Goal: Task Accomplishment & Management: Complete application form

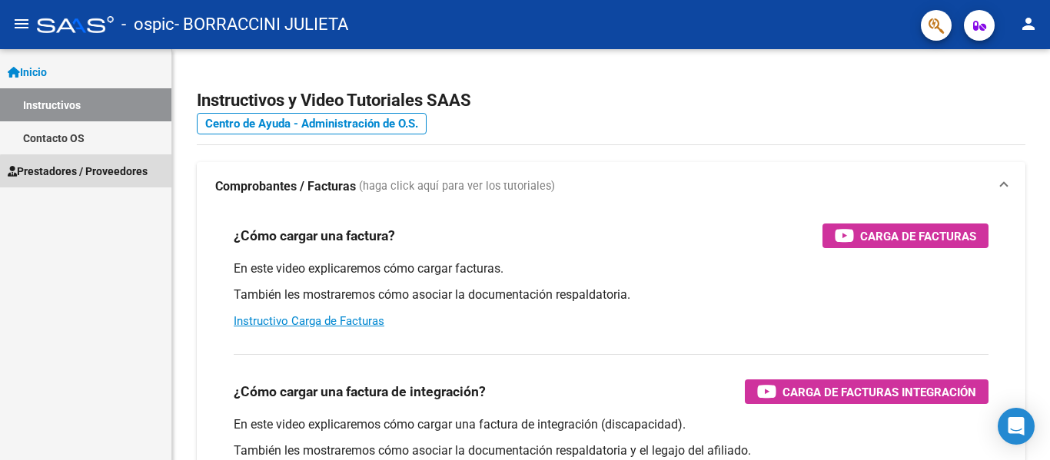
click at [96, 183] on link "Prestadores / Proveedores" at bounding box center [85, 170] width 171 height 33
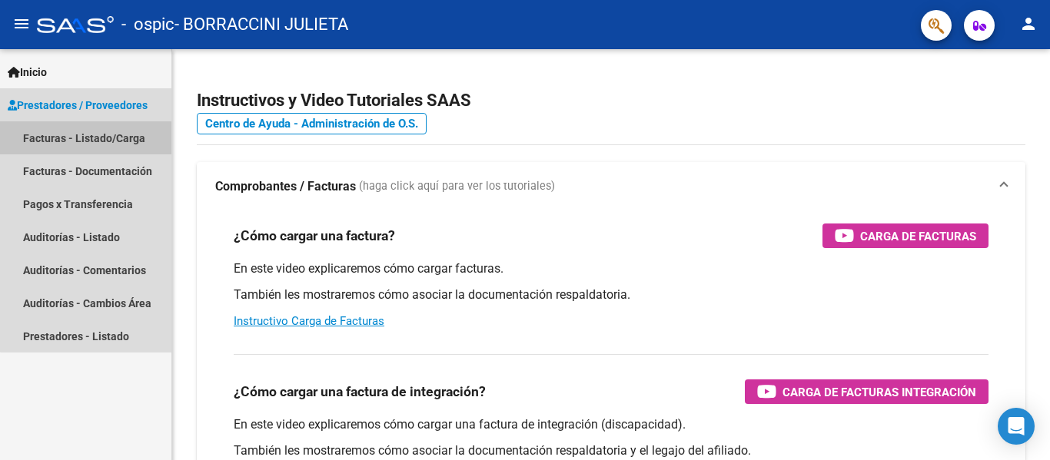
click at [121, 140] on link "Facturas - Listado/Carga" at bounding box center [85, 137] width 171 height 33
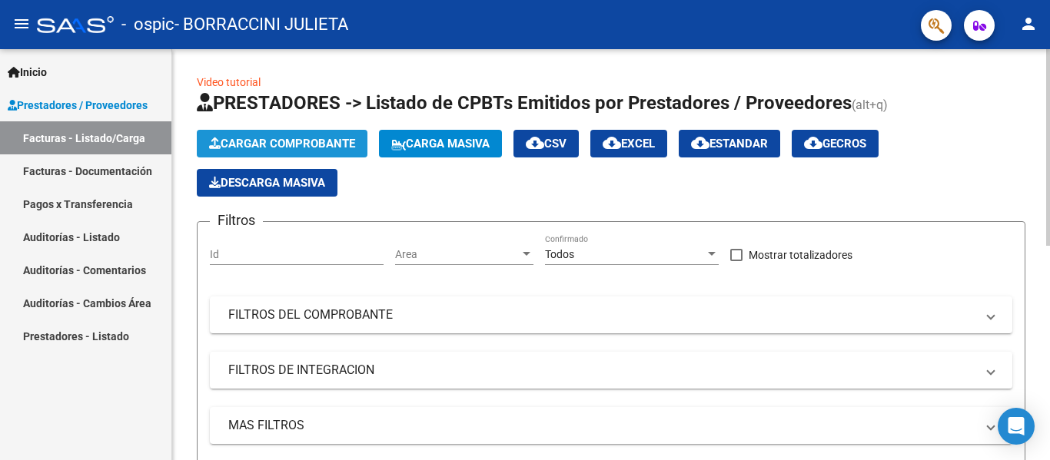
click at [247, 144] on span "Cargar Comprobante" at bounding box center [282, 144] width 146 height 14
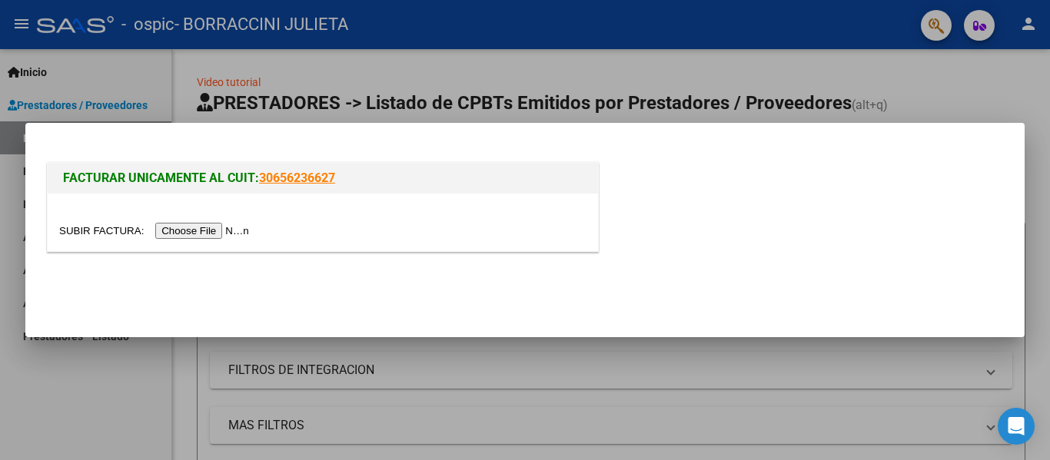
click at [227, 226] on input "file" at bounding box center [156, 231] width 194 height 16
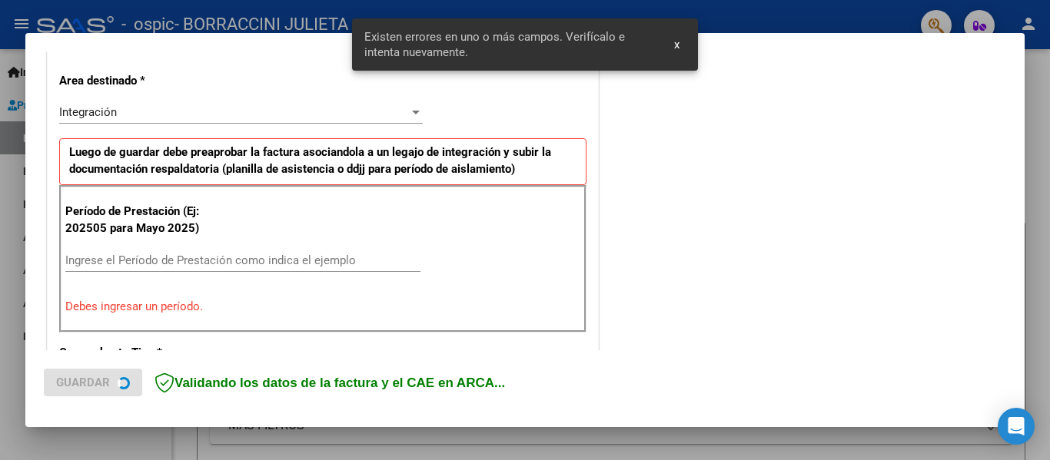
scroll to position [357, 0]
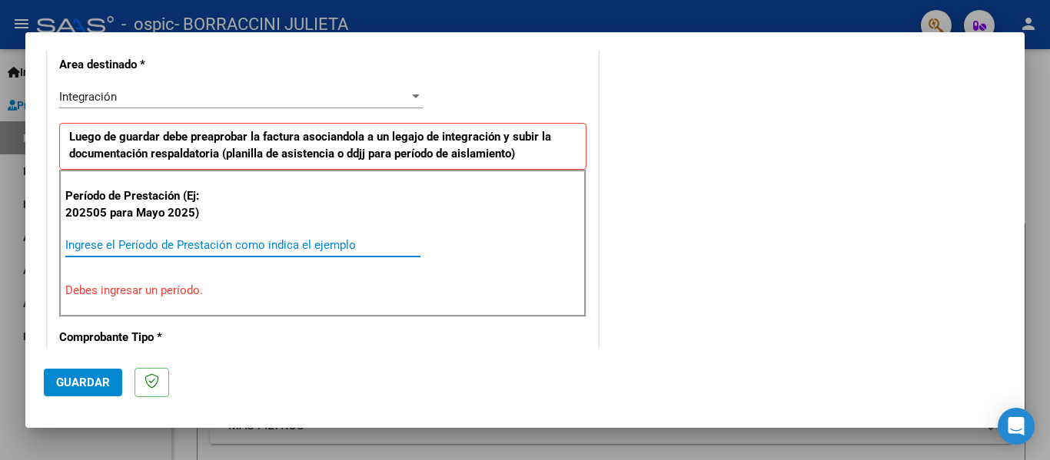
click at [282, 241] on input "Ingrese el Período de Prestación como indica el ejemplo" at bounding box center [242, 245] width 355 height 14
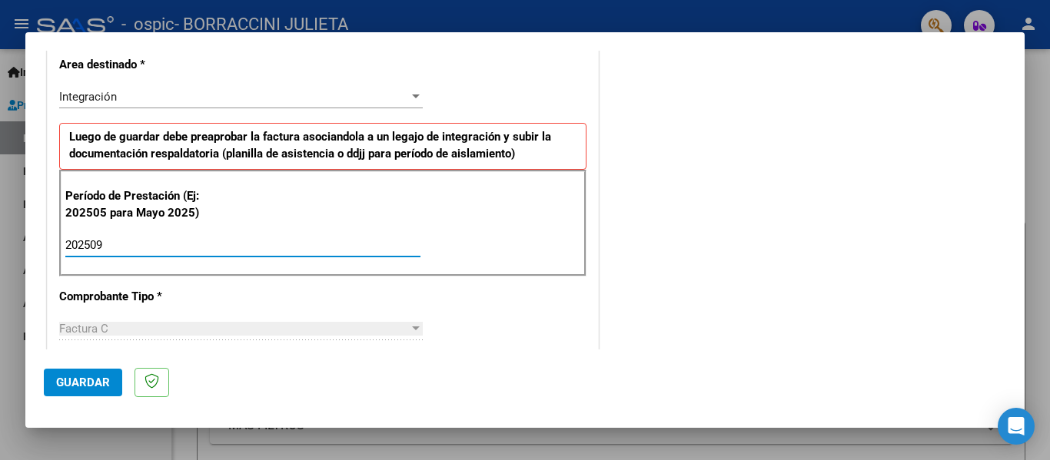
type input "202509"
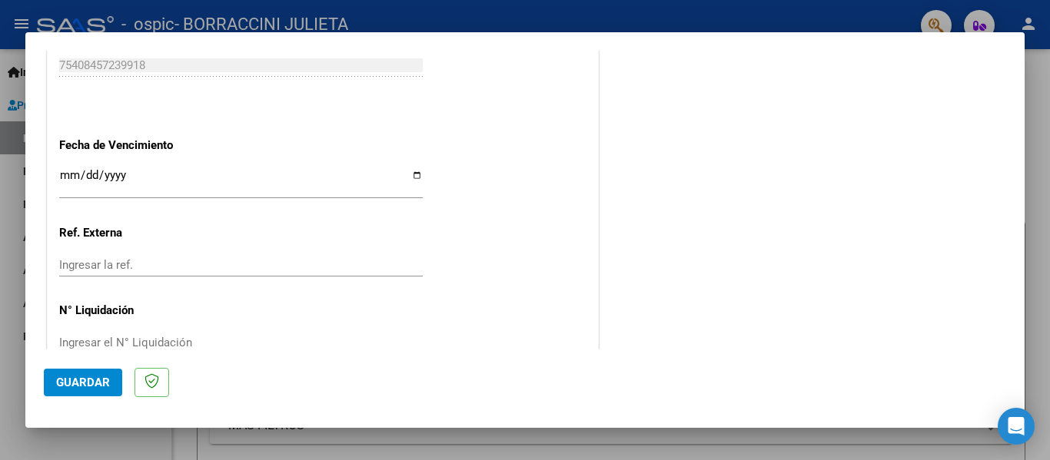
scroll to position [1024, 0]
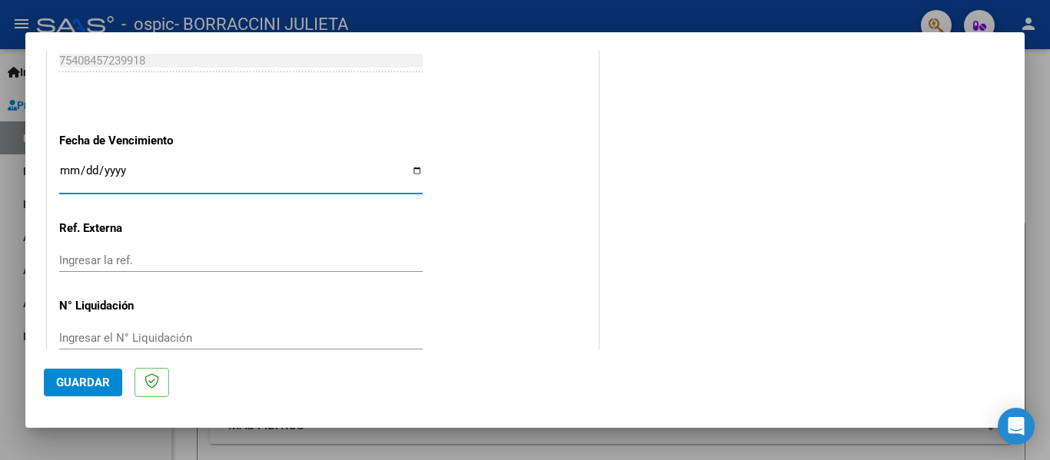
click at [417, 168] on input "Ingresar la fecha" at bounding box center [240, 176] width 363 height 25
type input "[DATE]"
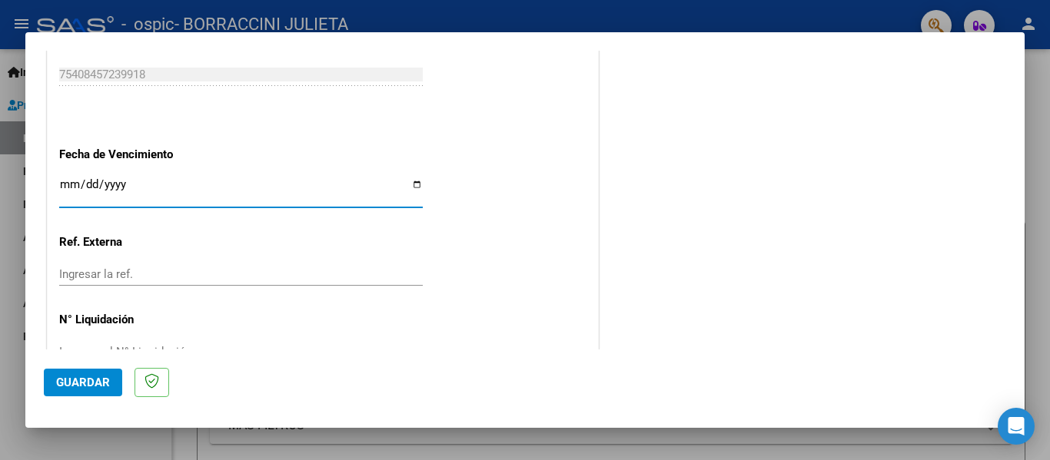
scroll to position [1054, 0]
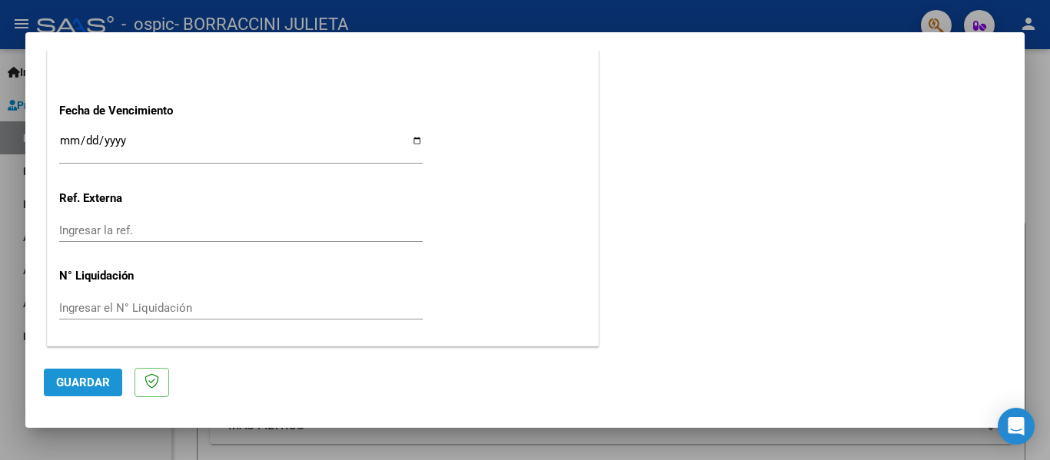
click at [97, 383] on span "Guardar" at bounding box center [83, 383] width 54 height 14
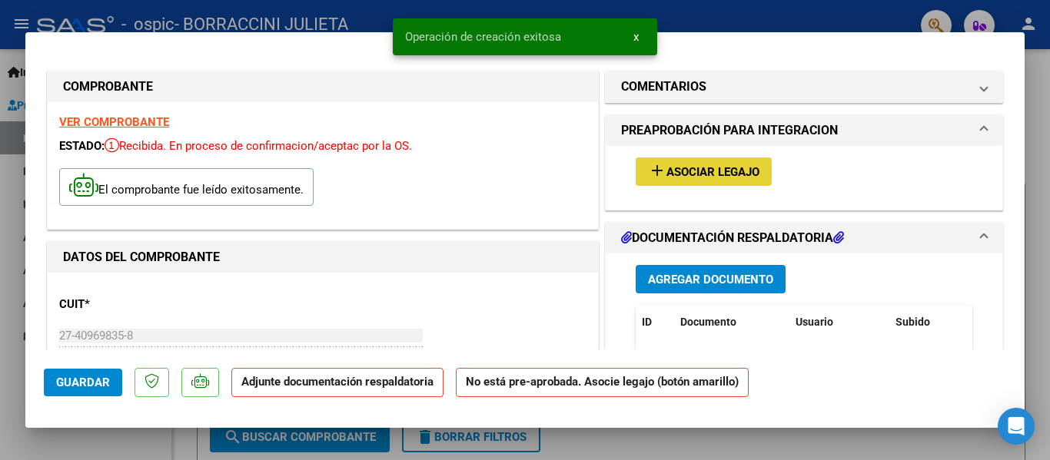
click at [683, 168] on span "Asociar Legajo" at bounding box center [712, 172] width 93 height 14
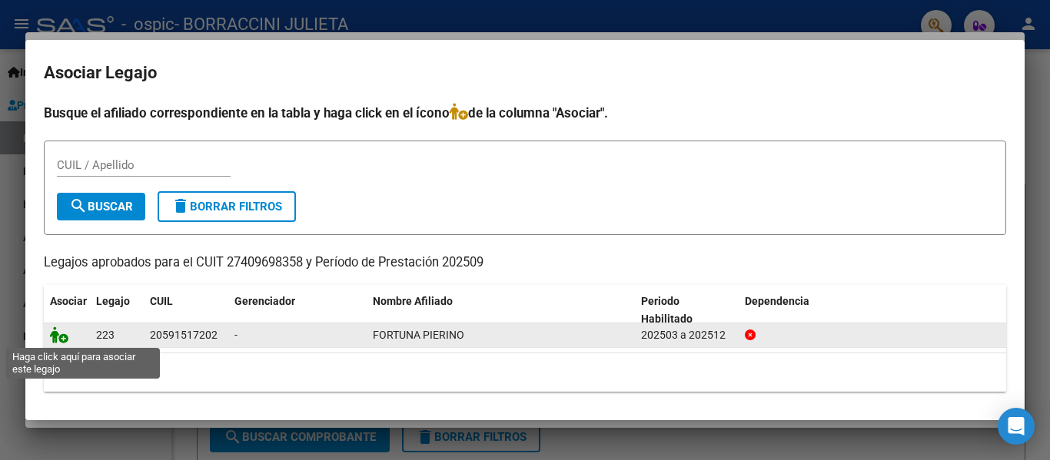
click at [59, 335] on icon at bounding box center [59, 335] width 18 height 17
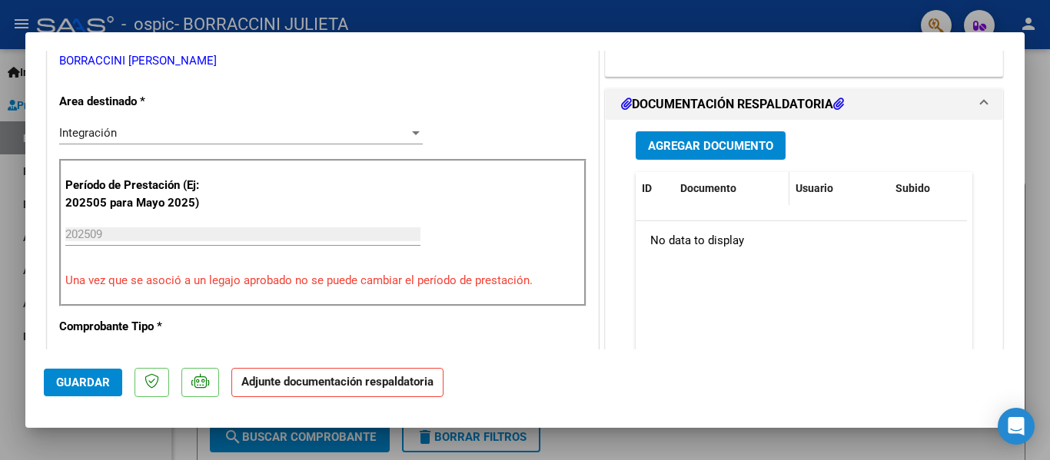
scroll to position [351, 0]
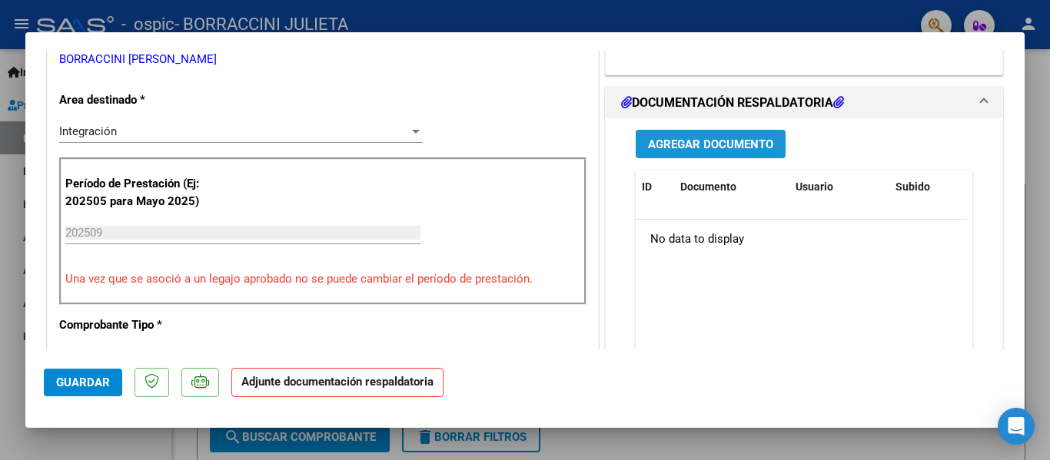
click at [733, 150] on span "Agregar Documento" at bounding box center [710, 145] width 125 height 14
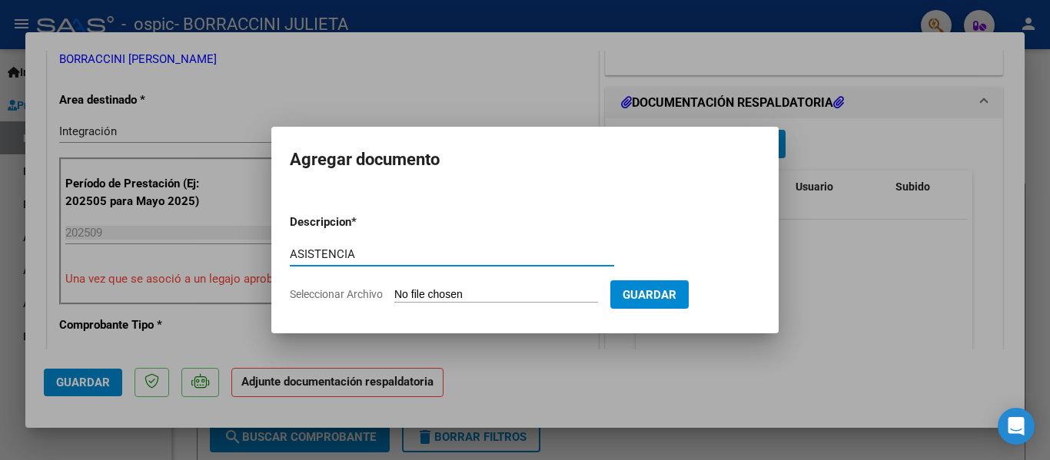
type input "ASISTENCIA"
click at [496, 295] on input "Seleccionar Archivo" at bounding box center [496, 295] width 204 height 15
click at [453, 294] on input "Seleccionar Archivo" at bounding box center [496, 295] width 204 height 15
click at [453, 293] on input "Seleccionar Archivo" at bounding box center [496, 295] width 204 height 15
type input "C:\fakepath\pierino.pdf"
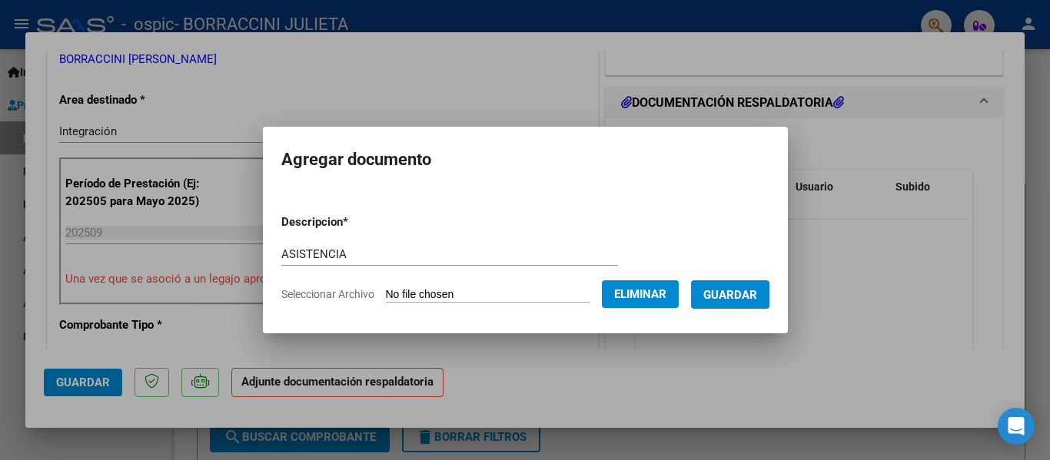
click at [746, 297] on span "Guardar" at bounding box center [730, 295] width 54 height 14
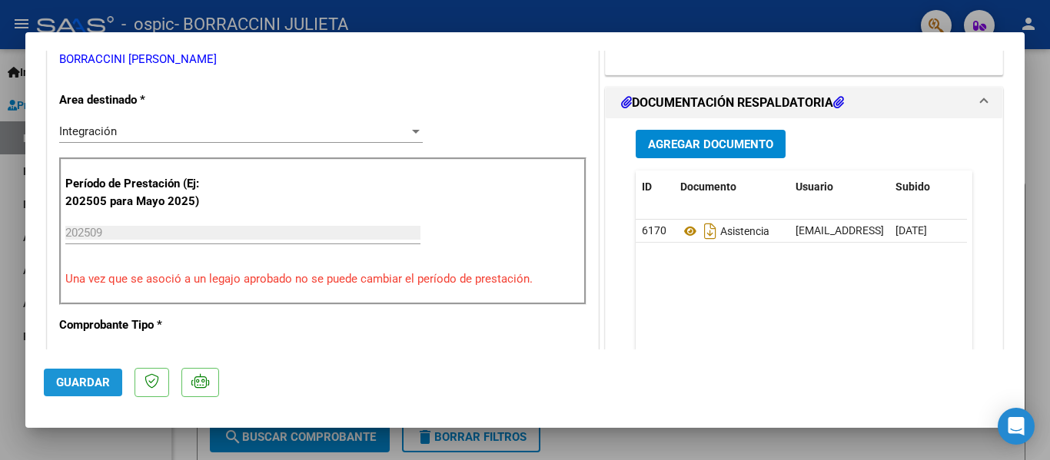
click at [80, 383] on span "Guardar" at bounding box center [83, 383] width 54 height 14
